Goal: Information Seeking & Learning: Learn about a topic

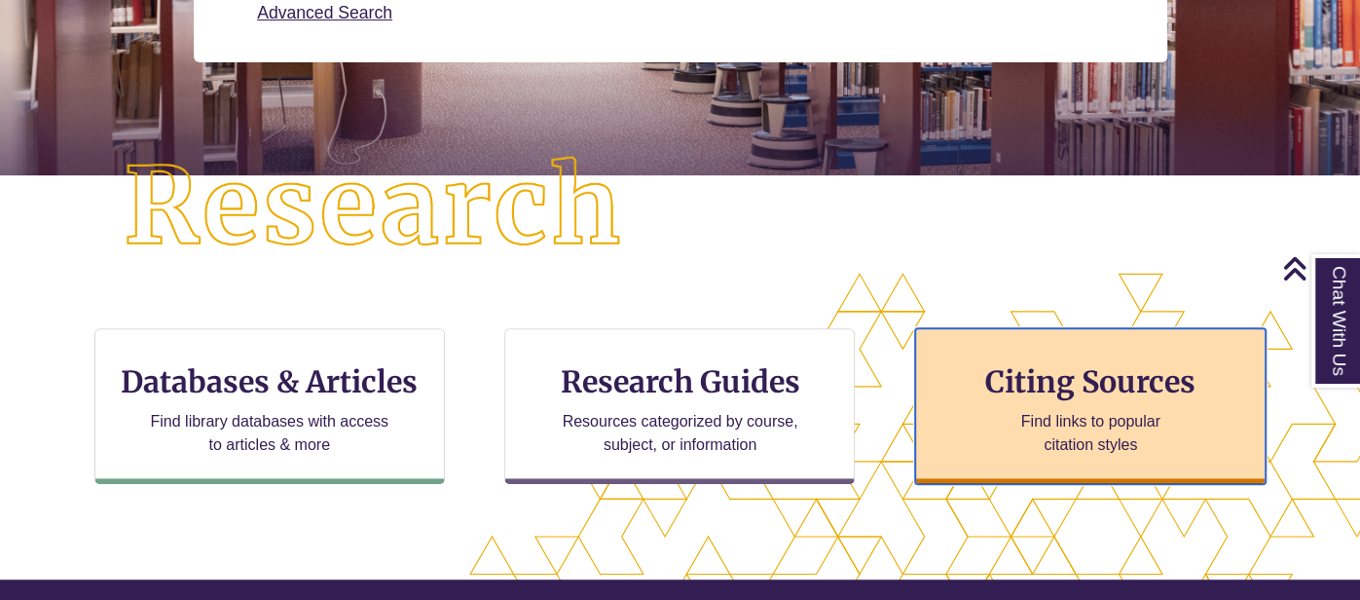
click at [1117, 369] on h3 "Citing Sources" at bounding box center [1090, 381] width 238 height 37
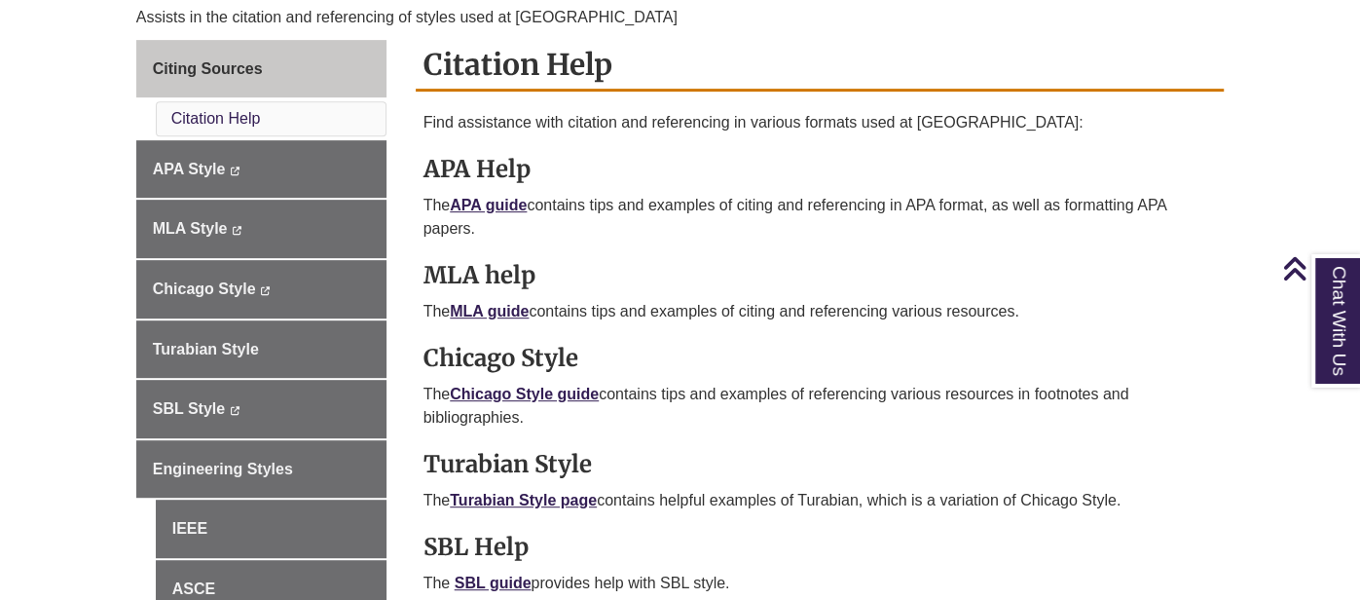
scroll to position [534, 0]
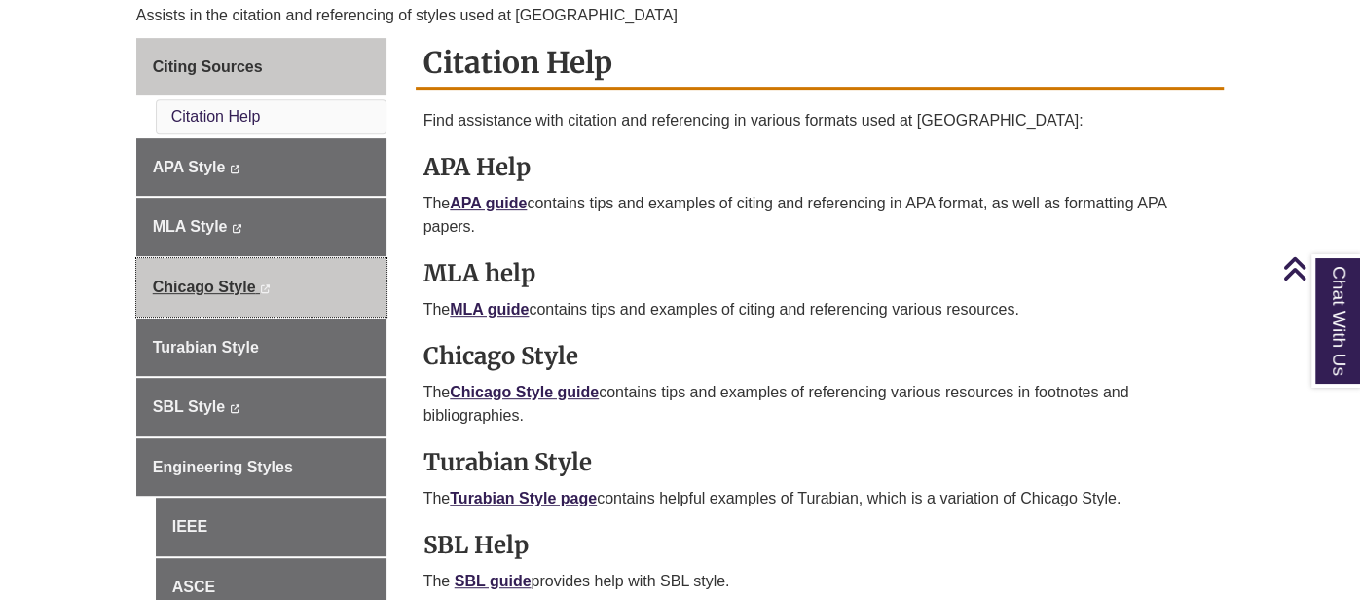
click at [223, 279] on span "Chicago Style" at bounding box center [204, 286] width 103 height 17
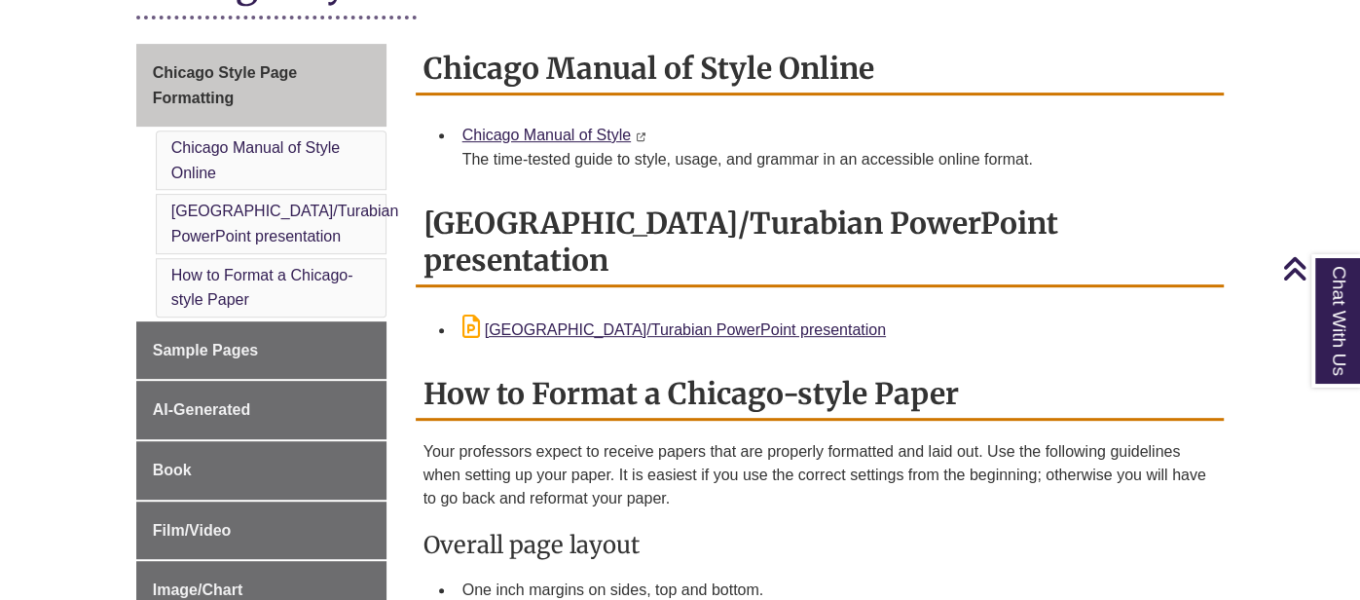
scroll to position [505, 0]
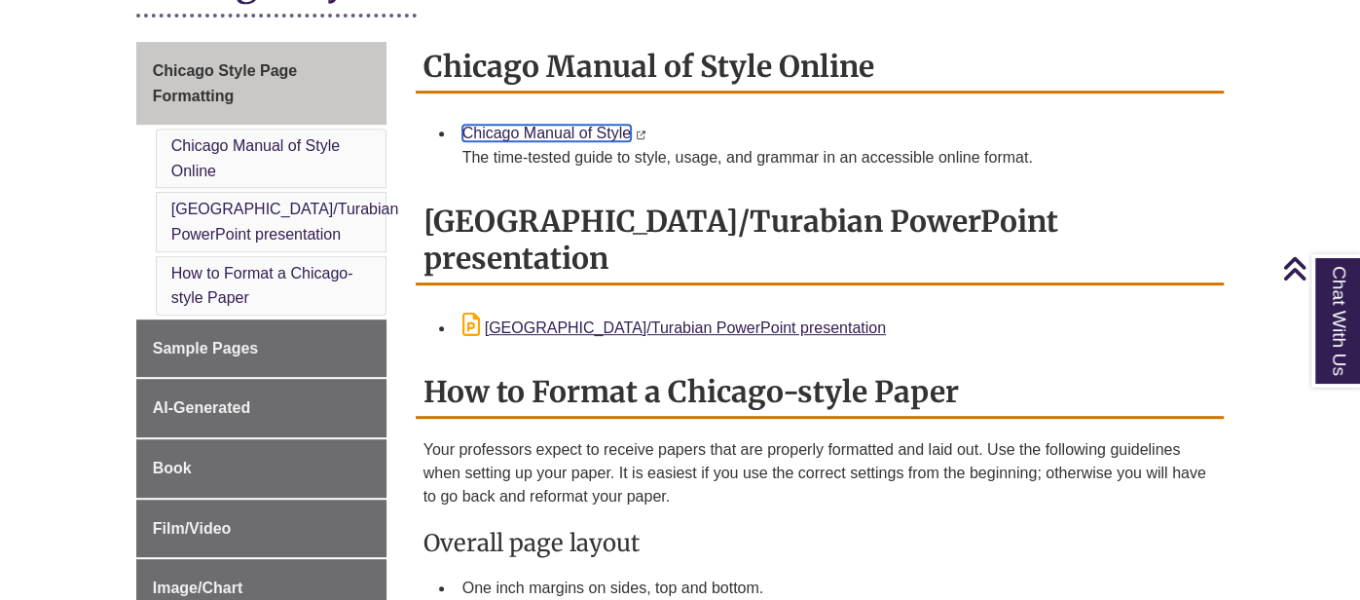
click at [587, 130] on link "Chicago Manual of Style" at bounding box center [546, 133] width 168 height 17
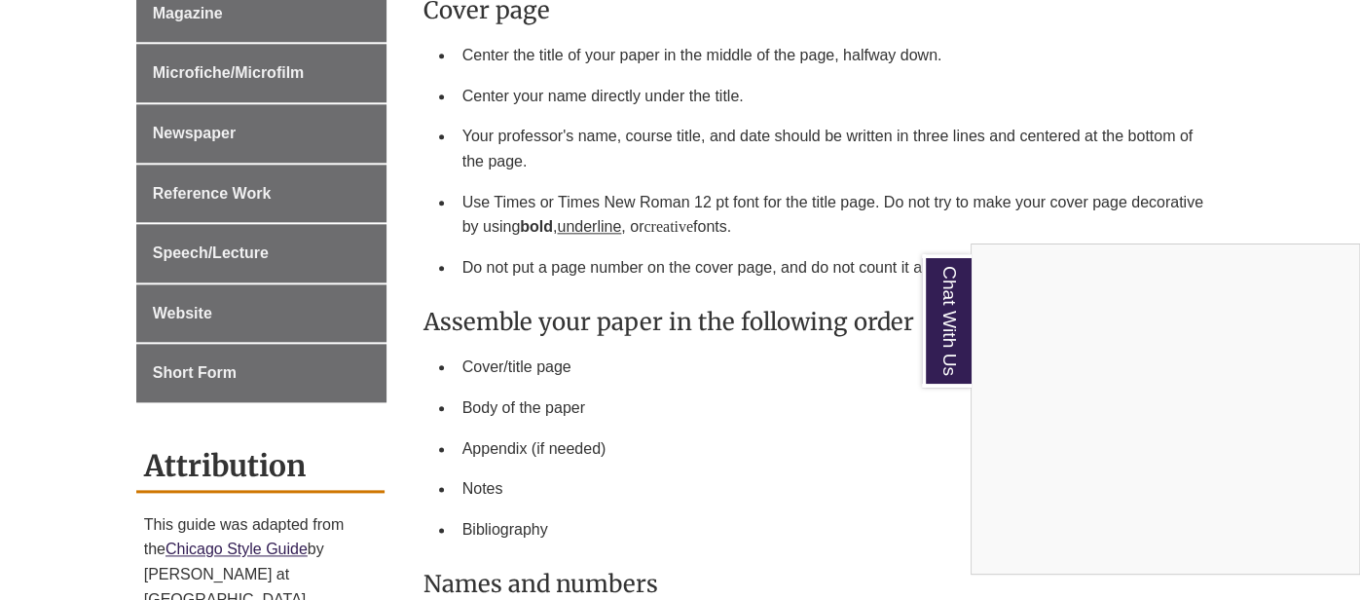
scroll to position [1401, 0]
